Goal: Information Seeking & Learning: Learn about a topic

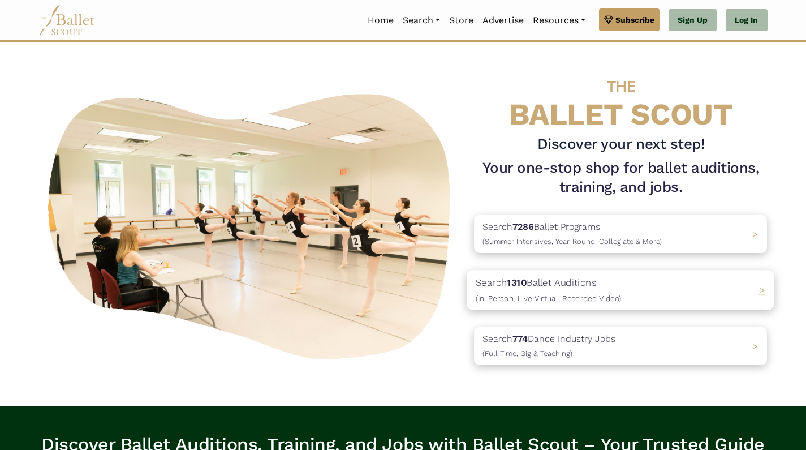
click at [634, 285] on div "Search 1310 Ballet Auditions (In-Person, Live Virtual, Recorded Video) >" at bounding box center [621, 290] width 308 height 40
click at [634, 348] on div "Search 774 Dance Industry Jobs ([DEMOGRAPHIC_DATA], [DEMOGRAPHIC_DATA] & Teachi…" at bounding box center [621, 346] width 308 height 40
click at [707, 346] on div "Search 774 Dance Industry Jobs ([DEMOGRAPHIC_DATA], [DEMOGRAPHIC_DATA] & Teachi…" at bounding box center [621, 346] width 308 height 40
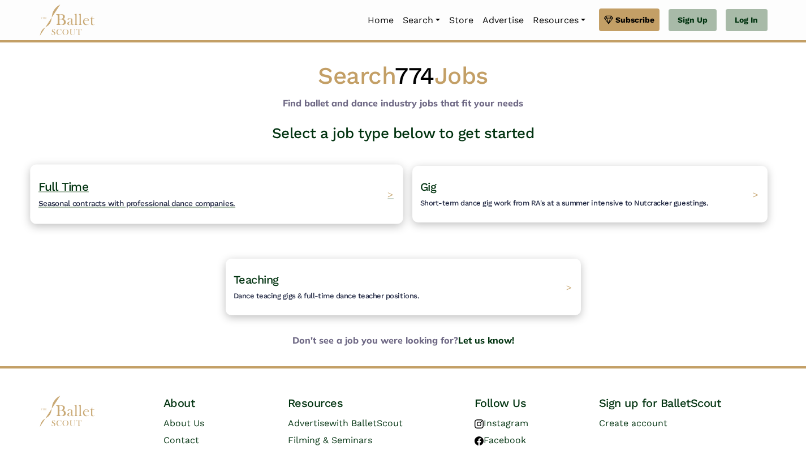
click at [339, 192] on div "Full Time Seasonal contracts with professional dance companies. >" at bounding box center [216, 193] width 373 height 59
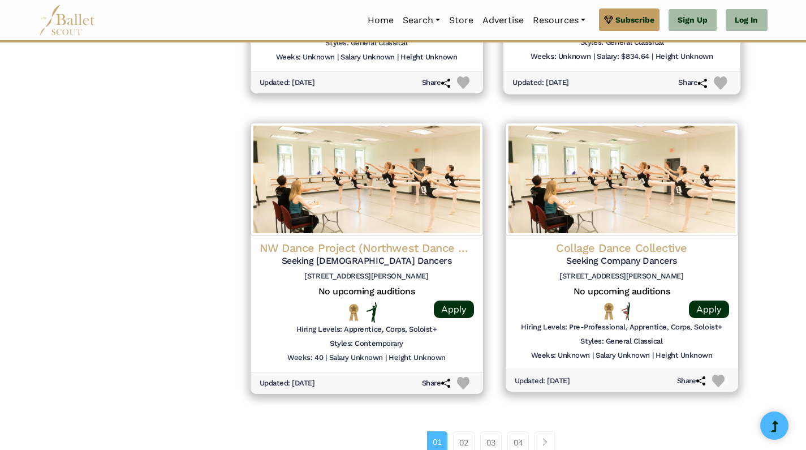
scroll to position [1359, 0]
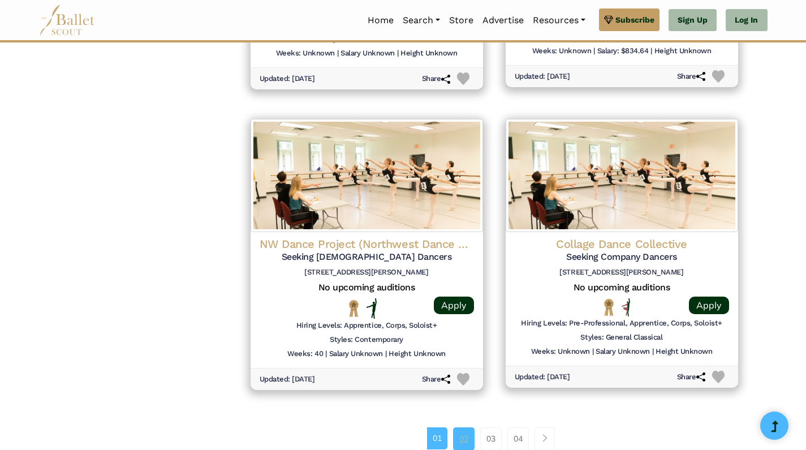
click at [461, 427] on link "02" at bounding box center [463, 438] width 21 height 23
